Goal: Transaction & Acquisition: Purchase product/service

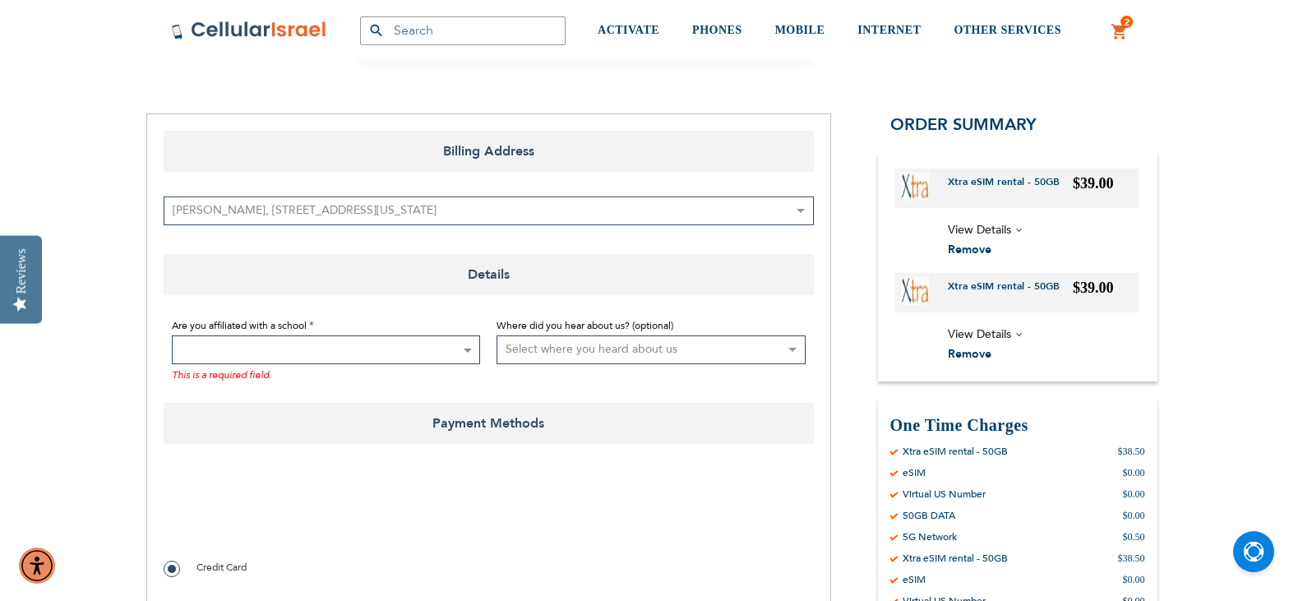
scroll to position [329, 0]
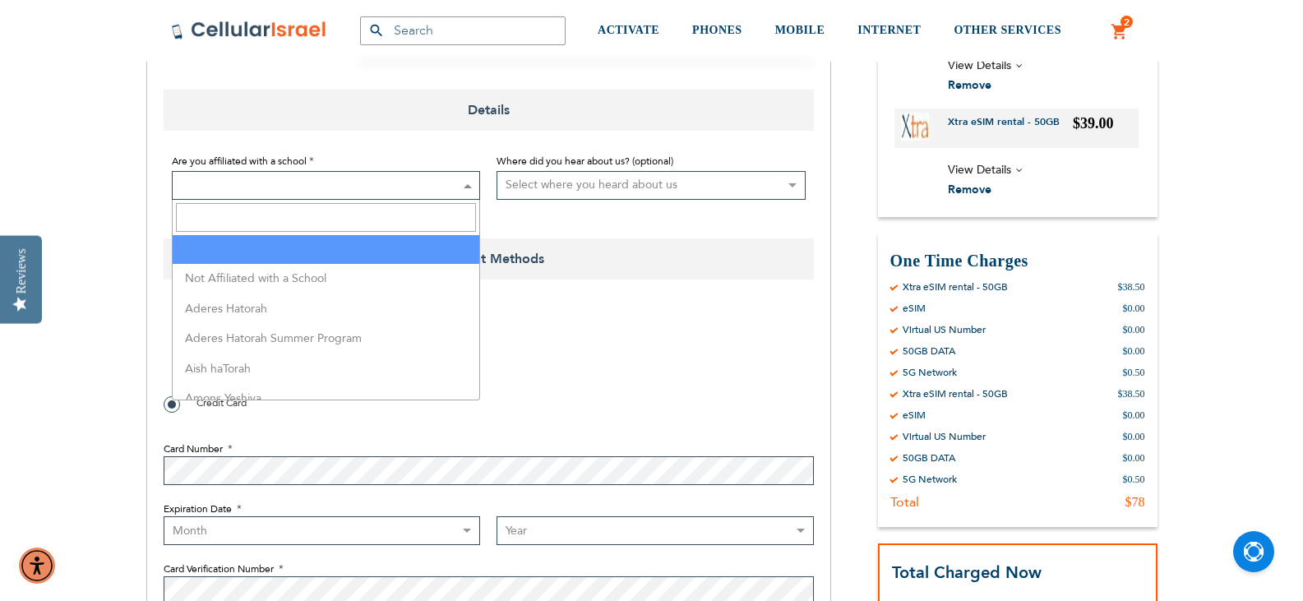
click at [455, 188] on span at bounding box center [326, 185] width 309 height 29
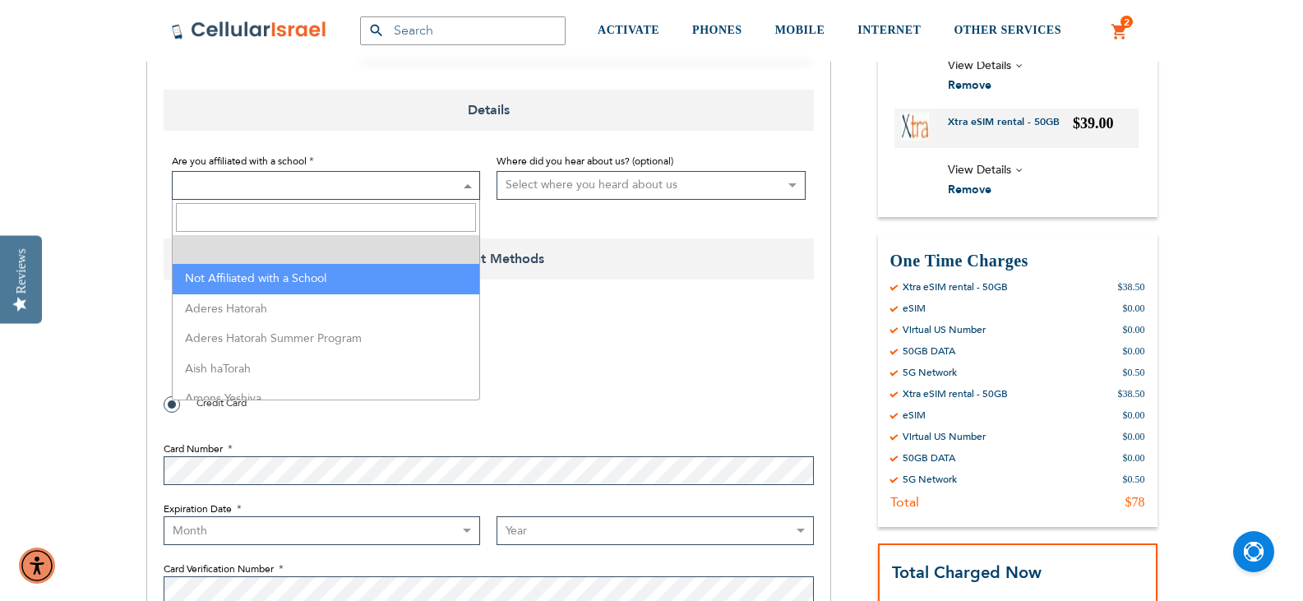
select select "199"
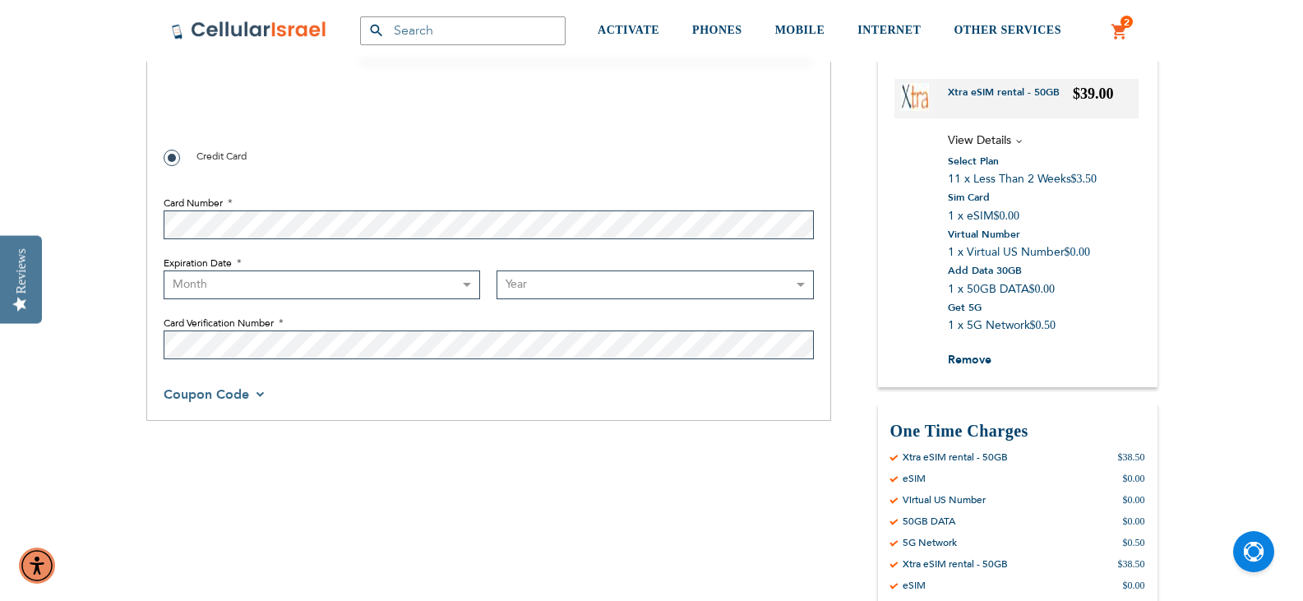
scroll to position [576, 0]
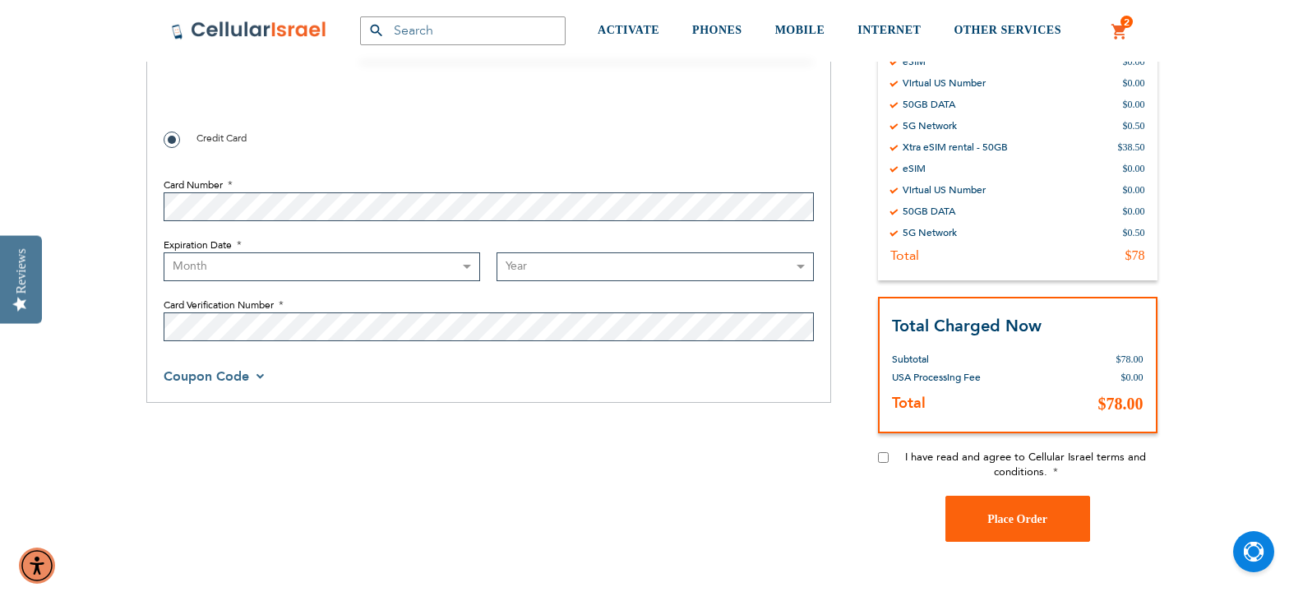
checkbox input "true"
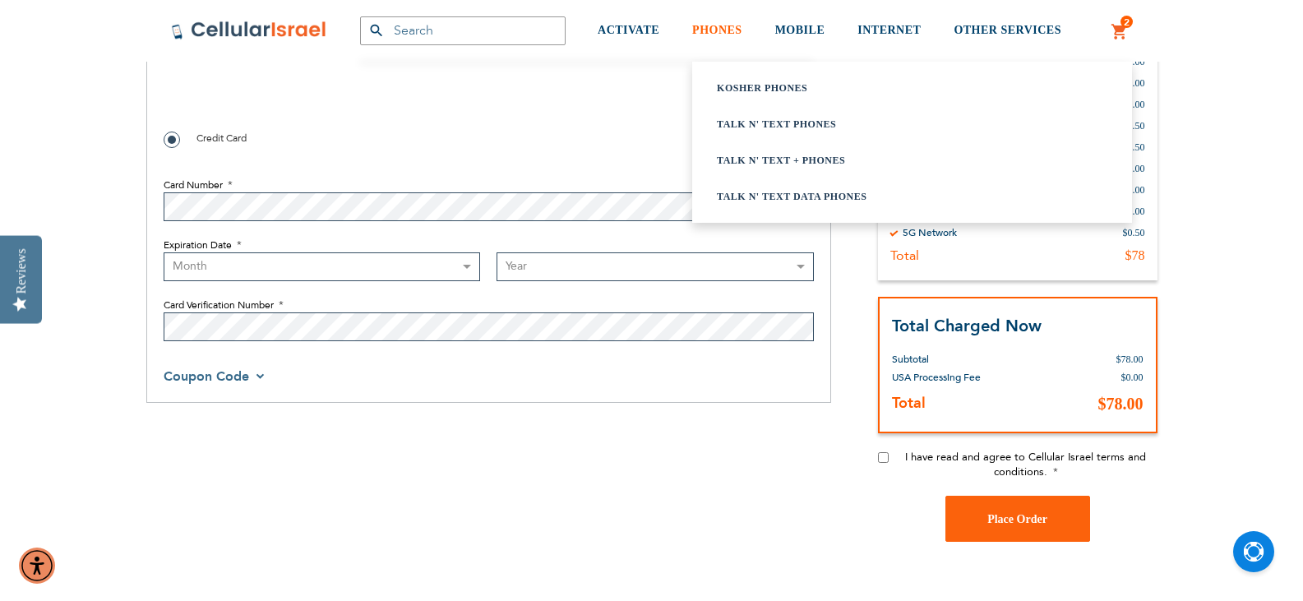
select select "1"
select select "2029"
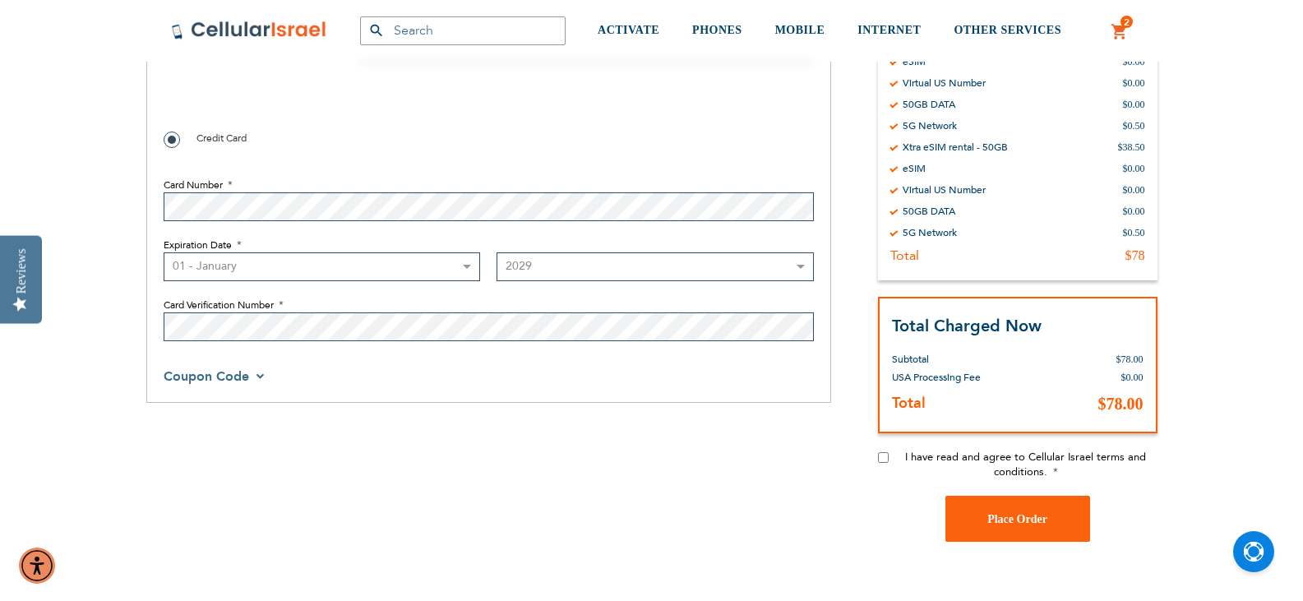
click at [884, 455] on input "I have read and agree to Cellular Israel terms and conditions." at bounding box center [883, 457] width 11 height 11
checkbox input "true"
click at [1006, 520] on span "Place Order" at bounding box center [1017, 519] width 60 height 12
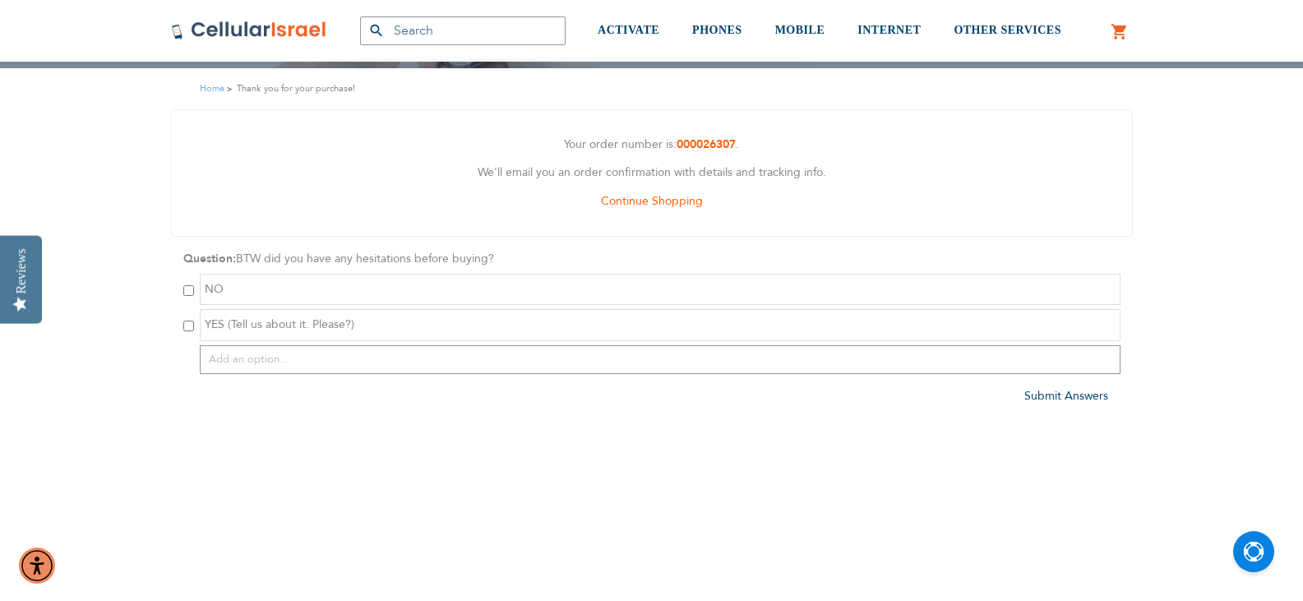
scroll to position [247, 0]
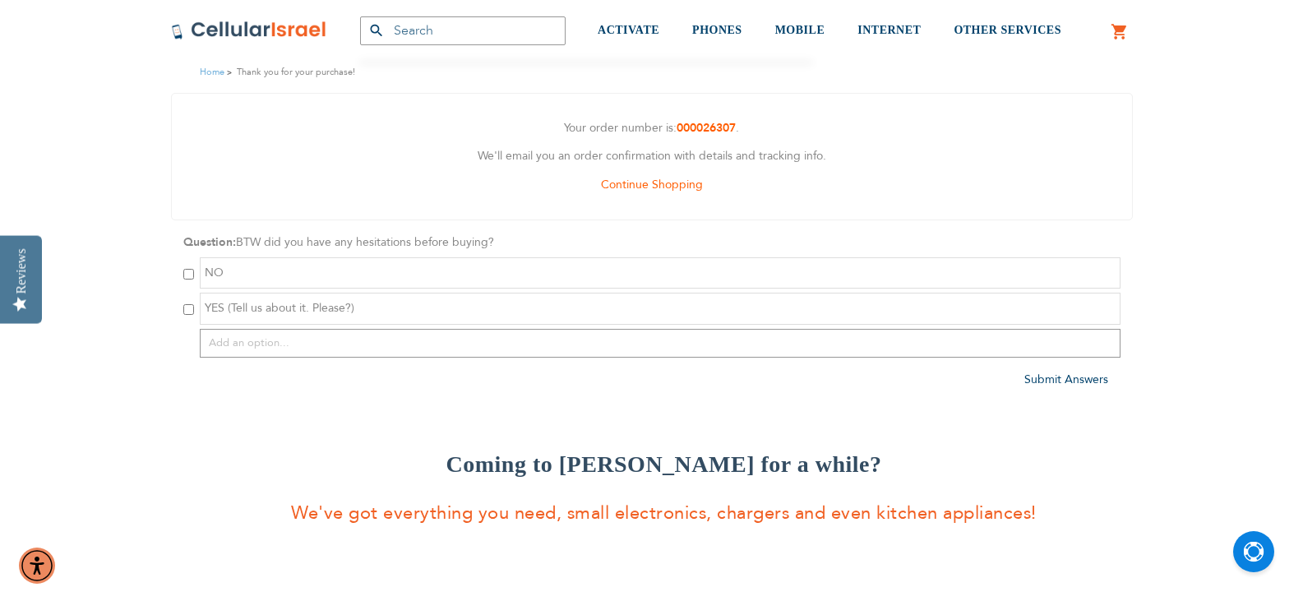
click at [183, 274] on input "checkbox" at bounding box center [188, 274] width 11 height 11
checkbox input "true"
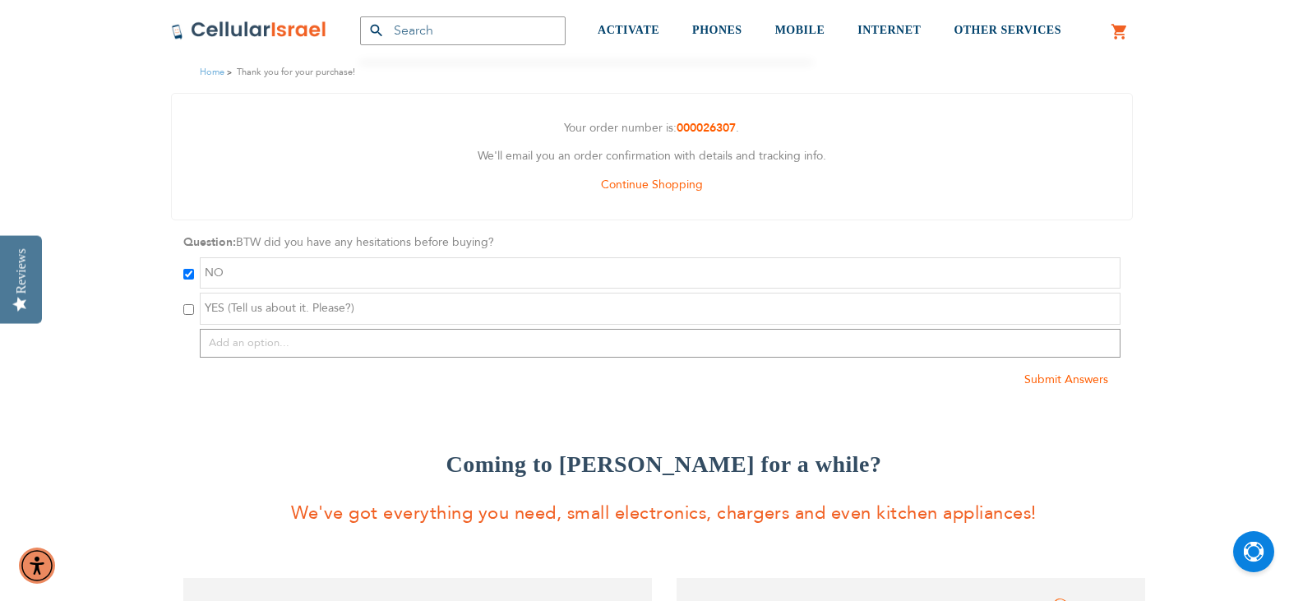
click at [1085, 384] on span "Submit Answers" at bounding box center [1066, 380] width 84 height 16
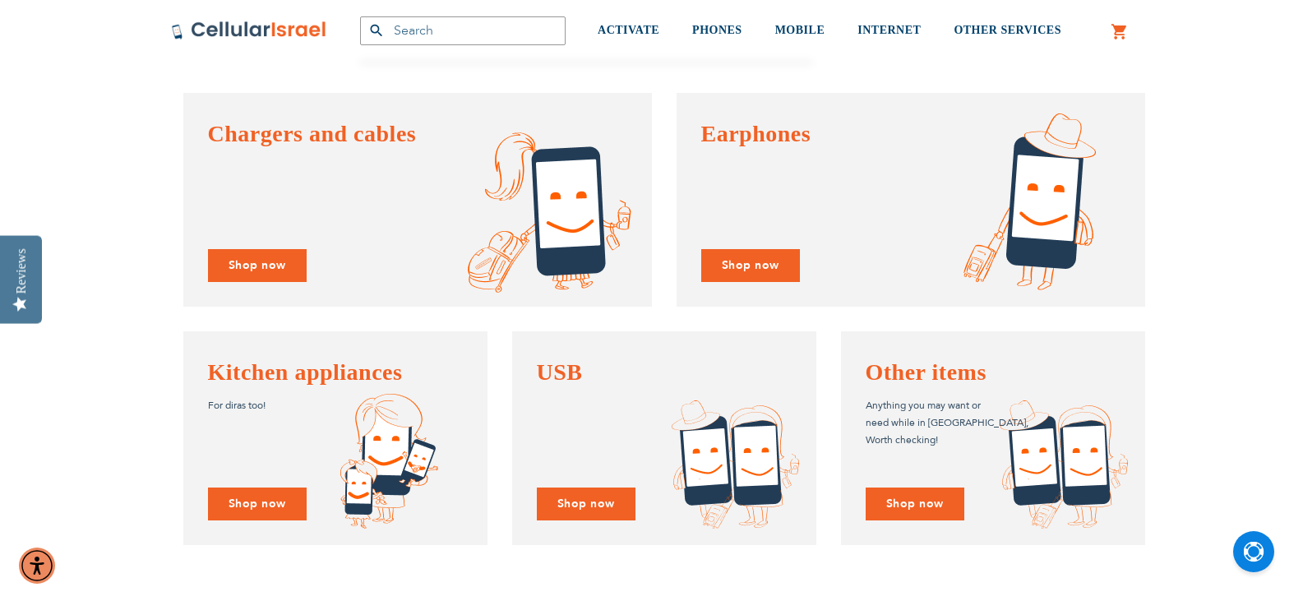
scroll to position [740, 0]
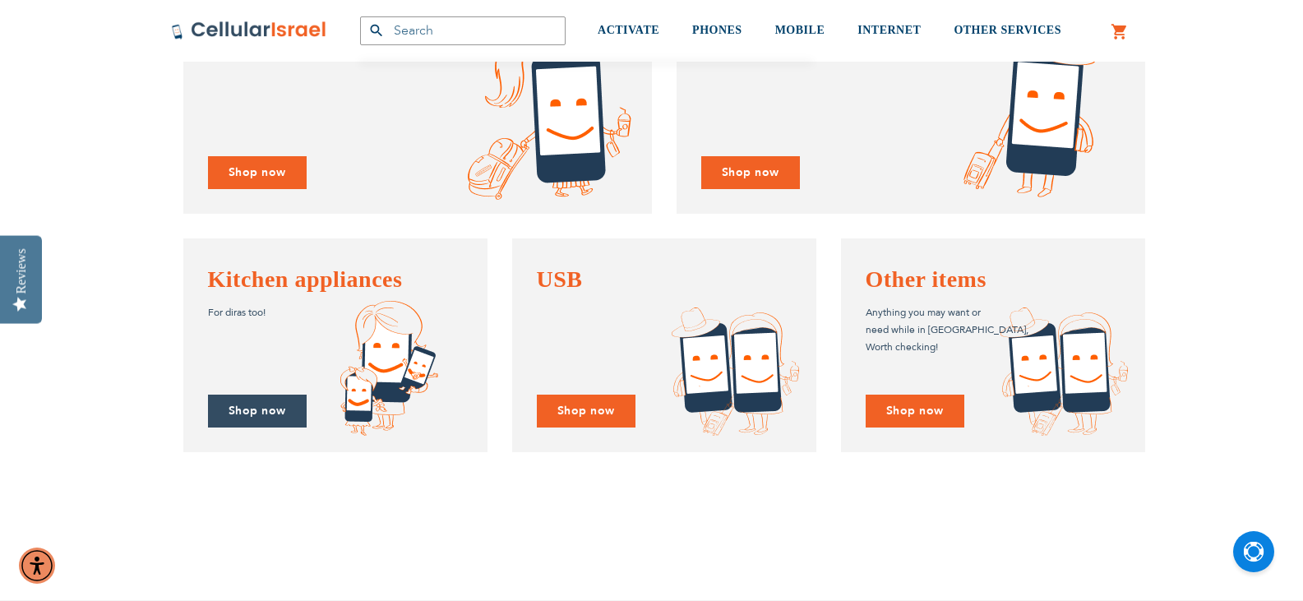
click at [254, 408] on link "Shop now" at bounding box center [257, 412] width 99 height 34
